Goal: Information Seeking & Learning: Learn about a topic

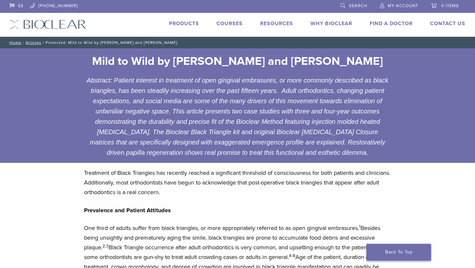
click at [397, 254] on link "Back To Top" at bounding box center [398, 252] width 65 height 17
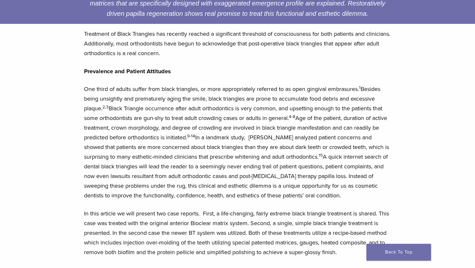
scroll to position [141, 0]
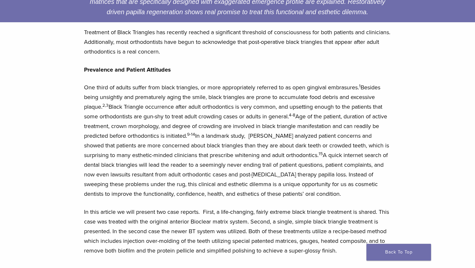
click at [347, 64] on div "Treatment of Black Triangles has recently reached a significant threshold of co…" at bounding box center [237, 141] width 307 height 228
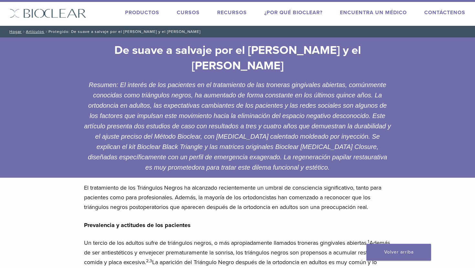
scroll to position [0, 0]
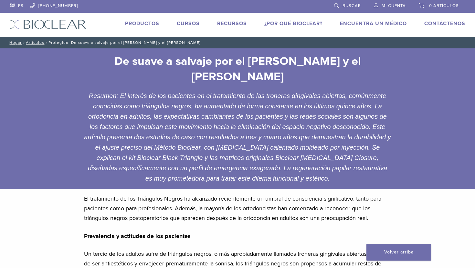
click at [347, 112] on font "Resumen: El interés de los pacientes en el tratamiento de las troneras gingival…" at bounding box center [237, 137] width 306 height 90
click at [44, 41] on span "/" at bounding box center [46, 42] width 4 height 3
click at [35, 41] on font "Artículos" at bounding box center [35, 42] width 18 height 5
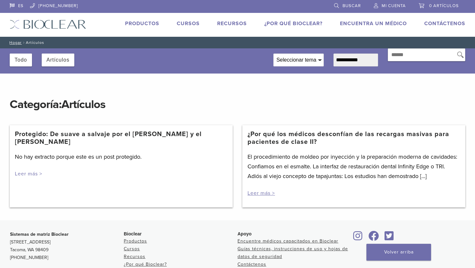
click at [26, 175] on font "Leer más >" at bounding box center [28, 174] width 27 height 6
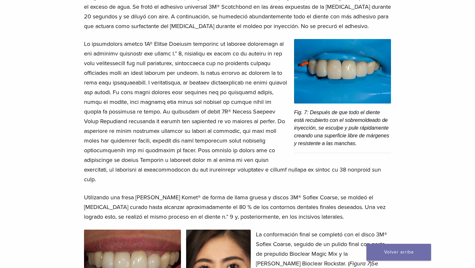
scroll to position [1503, 0]
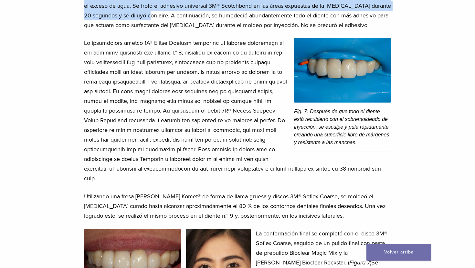
drag, startPoint x: 167, startPoint y: 25, endPoint x: 76, endPoint y: 7, distance: 92.9
copy font "Luego, se utilizó ácido fosfórico al 37 % para grabar todo el diente n.° 8, se …"
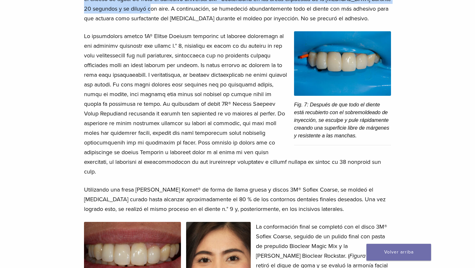
scroll to position [1511, 0]
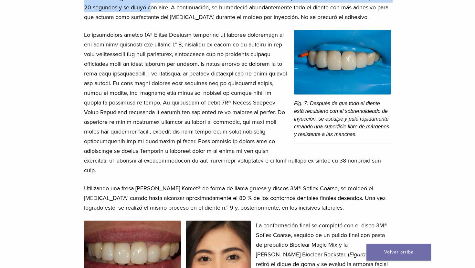
click at [287, 131] on p at bounding box center [237, 102] width 307 height 145
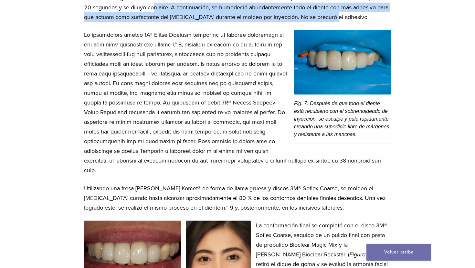
drag, startPoint x: 360, startPoint y: 26, endPoint x: 170, endPoint y: 18, distance: 190.3
click at [170, 18] on p "Luego, se utilizó ácido fosfórico al 37 % para grabar todo el diente n.° 8, se …" at bounding box center [237, 2] width 307 height 39
copy font "A continuación, se humedeció abundantemente todo el diente con más adhesivo par…"
click at [218, 68] on p at bounding box center [237, 102] width 307 height 145
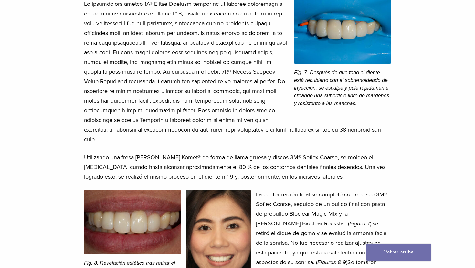
scroll to position [1542, 0]
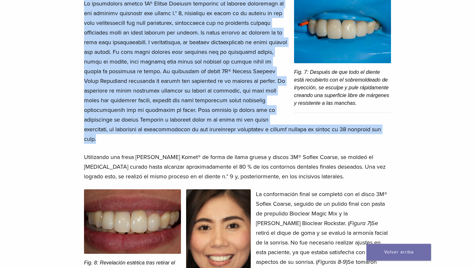
drag, startPoint x: 85, startPoint y: 12, endPoint x: 250, endPoint y: 150, distance: 215.4
click at [250, 144] on p at bounding box center [237, 71] width 307 height 145
copy font "Lo ipsumdolors ametco 2A® Elitse Doeiusm temporinc ut laboree doloremagn al eni…"
click at [234, 165] on font "Utilizando una fresa de diamante Komet® de forma de llama gruesa y discos 3M® S…" at bounding box center [234, 167] width 301 height 26
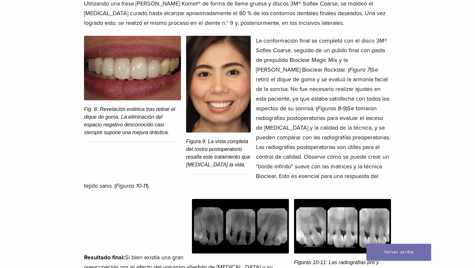
scroll to position [1696, 0]
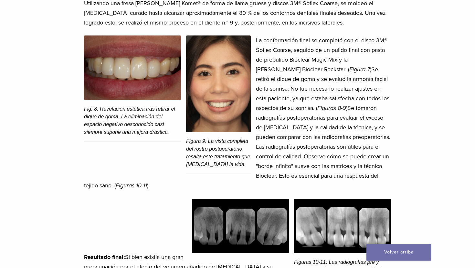
click at [242, 16] on p "Utilizando una fresa de diamante Komet® de forma de llama gruesa y discos 3M® S…" at bounding box center [237, 12] width 307 height 29
click at [299, 20] on font "Utilizando una fresa de diamante Komet® de forma de llama gruesa y discos 3M® S…" at bounding box center [234, 13] width 301 height 26
drag, startPoint x: 326, startPoint y: 12, endPoint x: 259, endPoint y: 13, distance: 67.2
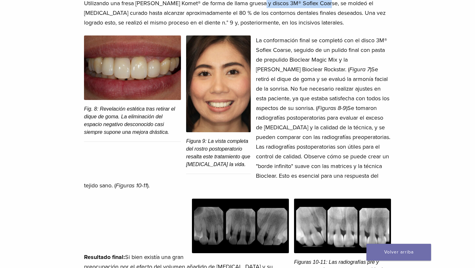
click at [259, 13] on font "Utilizando una fresa de diamante Komet® de forma de llama gruesa y discos 3M® S…" at bounding box center [234, 13] width 301 height 26
copy font "discos 3M® Soflex Coarse"
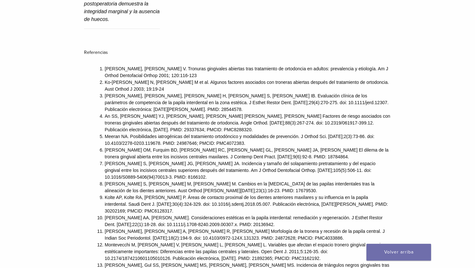
scroll to position [3500, 0]
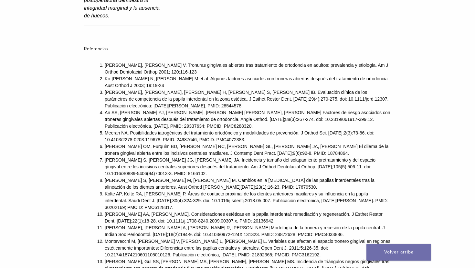
click at [193, 62] on li "Kurth J, Kokich V. Tronuras gingivales abiertas tras tratamiento de ortodoncia …" at bounding box center [248, 69] width 286 height 14
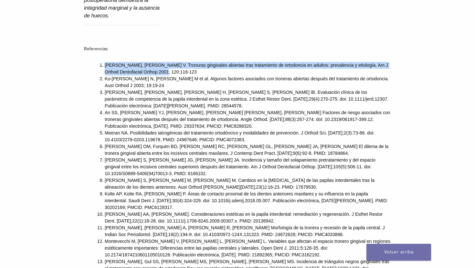
drag, startPoint x: 158, startPoint y: 60, endPoint x: 104, endPoint y: 55, distance: 54.2
click at [105, 62] on li "Kurth J, Kokich V. Tronuras gingivales abiertas tras tratamiento de ortodoncia …" at bounding box center [248, 69] width 286 height 14
copy font "Kurth J, Kokich V. Tronuras gingivales abiertas tras tratamiento de ortodoncia …"
click at [301, 36] on div "Referencias Kurth J, Kokich V. Tronuras gingivales abiertas tras tratamiento de…" at bounding box center [237, 233] width 307 height 394
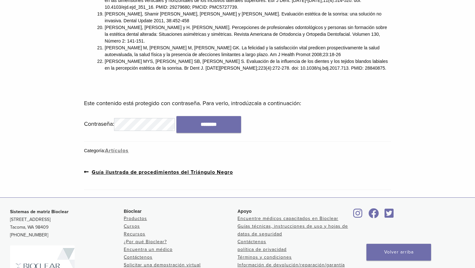
scroll to position [3851, 0]
